Goal: Information Seeking & Learning: Learn about a topic

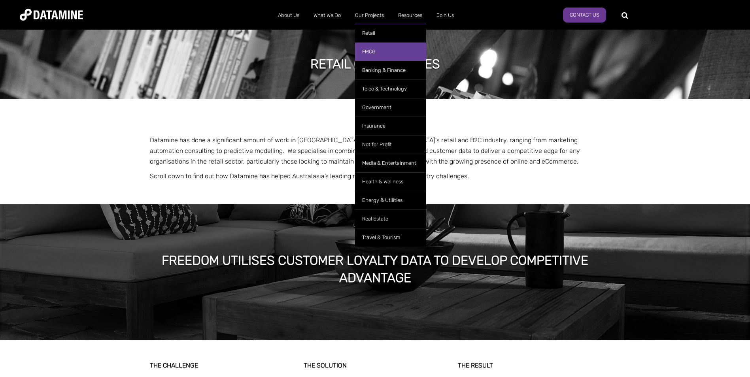
click at [381, 49] on link "FMCG" at bounding box center [390, 51] width 71 height 19
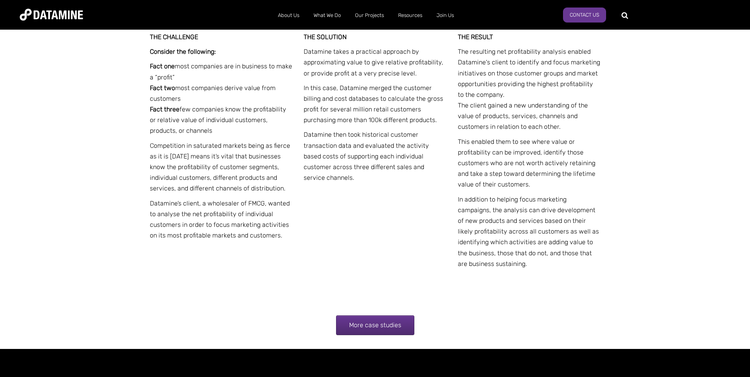
scroll to position [1504, 0]
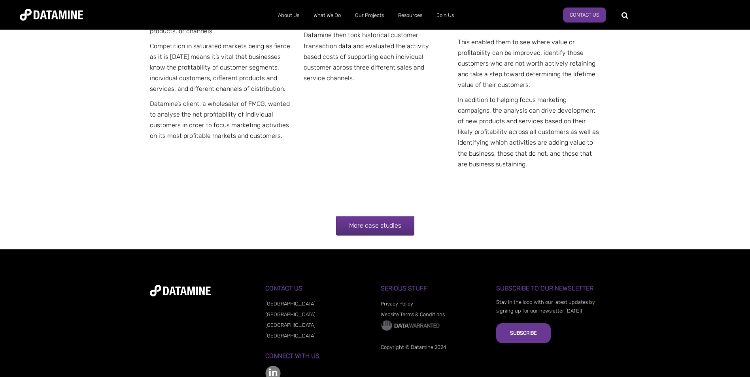
click at [384, 223] on link "More case studies" at bounding box center [375, 226] width 78 height 20
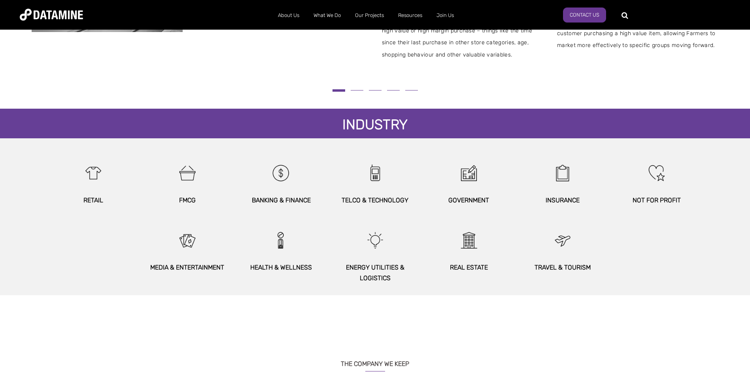
scroll to position [356, 0]
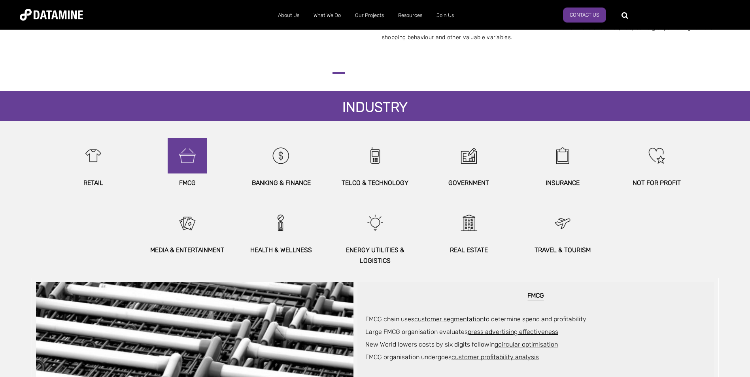
click at [189, 168] on img at bounding box center [187, 156] width 34 height 36
click at [189, 159] on img at bounding box center [187, 156] width 34 height 36
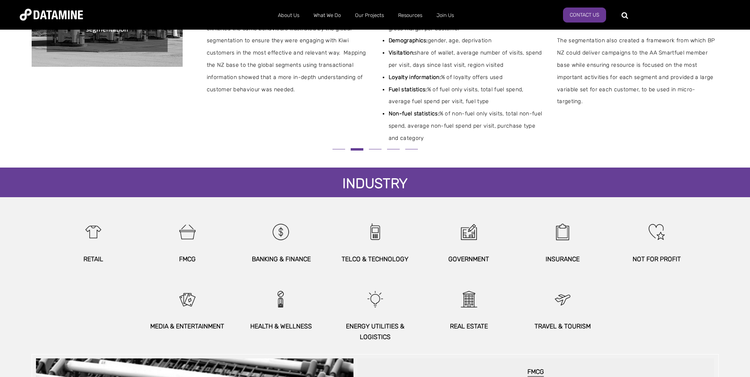
scroll to position [395, 0]
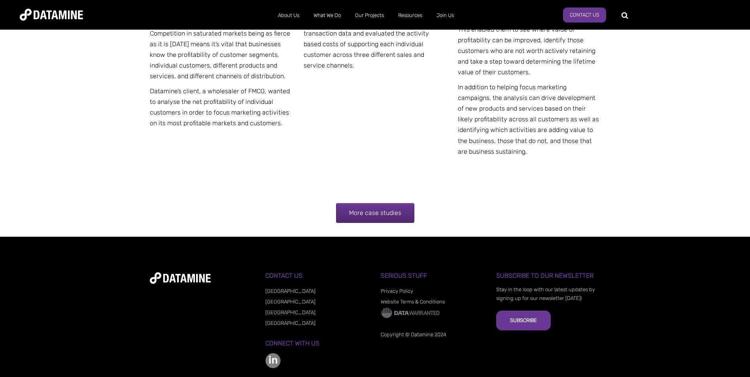
scroll to position [1504, 0]
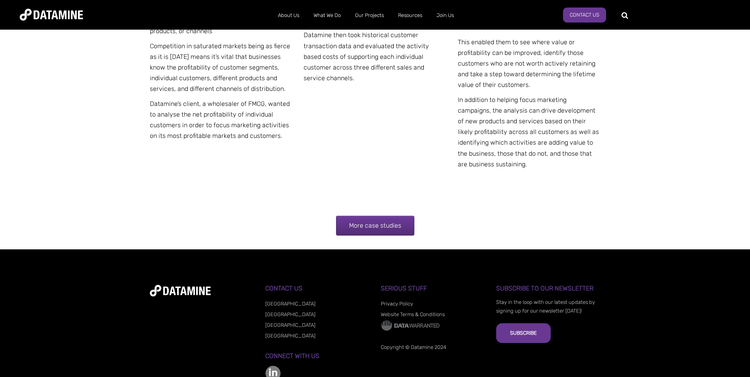
click at [382, 229] on link "More case studies" at bounding box center [375, 226] width 78 height 20
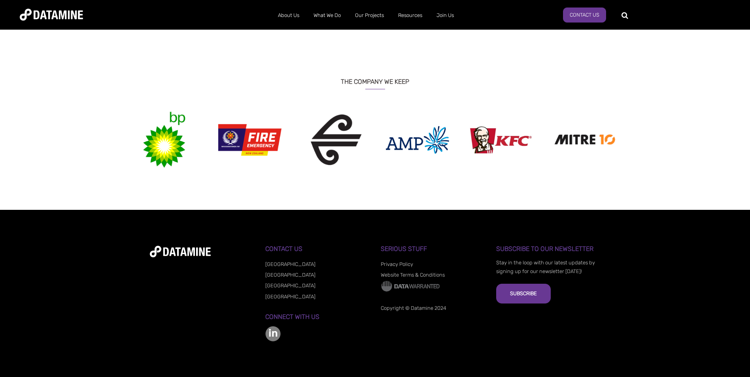
scroll to position [423, 0]
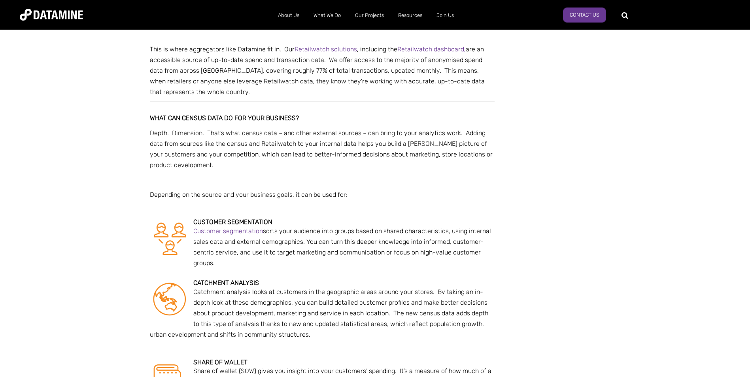
scroll to position [751, 0]
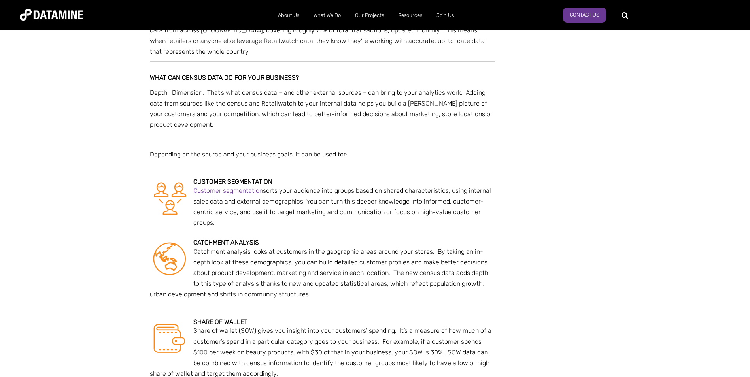
drag, startPoint x: 542, startPoint y: 157, endPoint x: 550, endPoint y: 142, distance: 17.3
click at [550, 142] on div "Still using 2018 census data in [DATE]? The latest New Zealand census findings …" at bounding box center [375, 203] width 451 height 1842
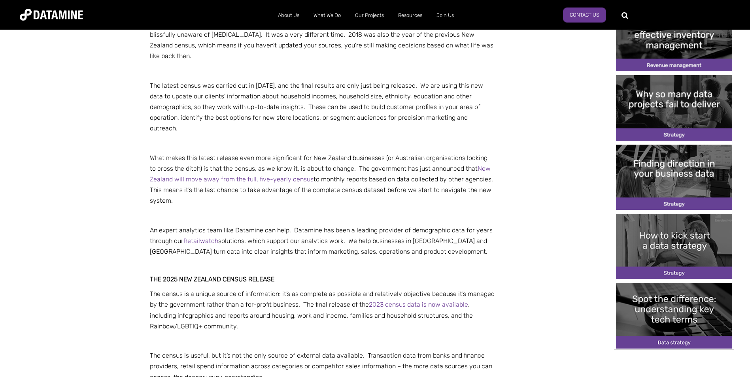
scroll to position [316, 0]
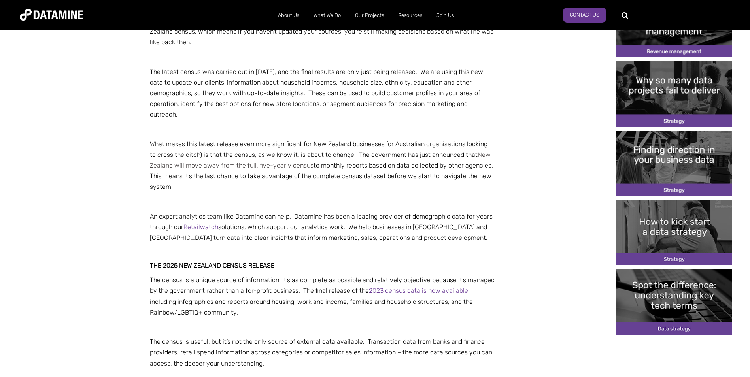
click at [290, 151] on link "New Zealand will move away from the full, five-yearly census" at bounding box center [320, 160] width 341 height 18
